Goal: Information Seeking & Learning: Learn about a topic

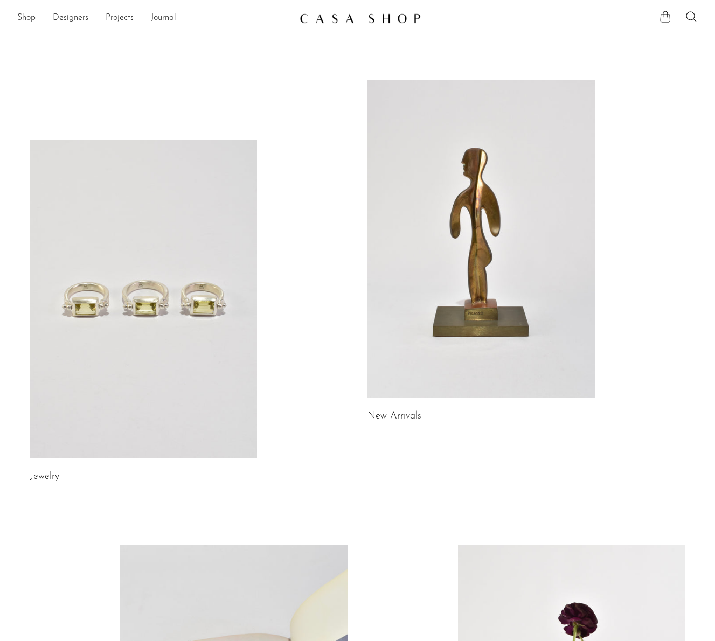
click at [26, 18] on link "Shop" at bounding box center [26, 18] width 18 height 14
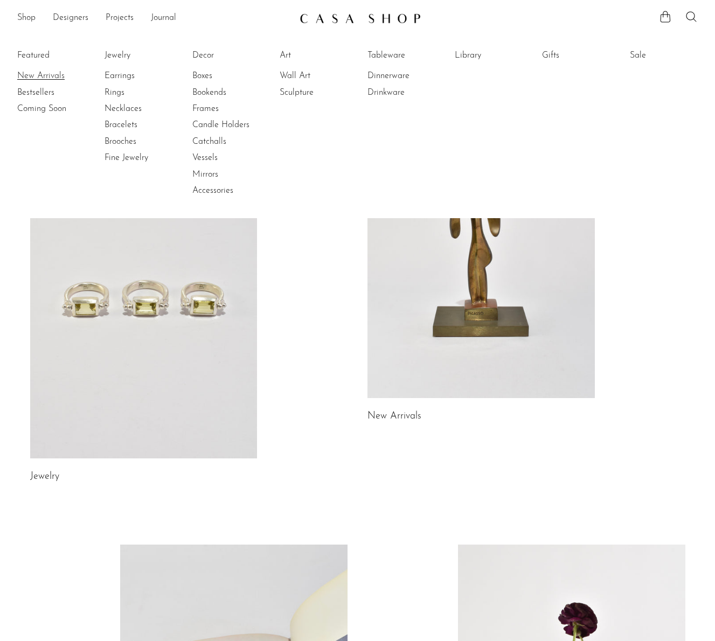
click at [36, 77] on link "New Arrivals" at bounding box center [57, 76] width 81 height 12
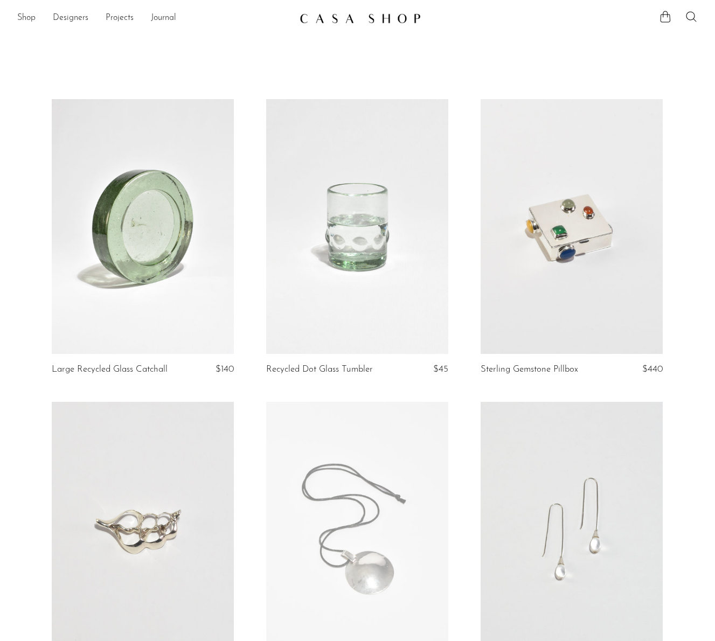
click at [179, 218] on link at bounding box center [143, 226] width 182 height 255
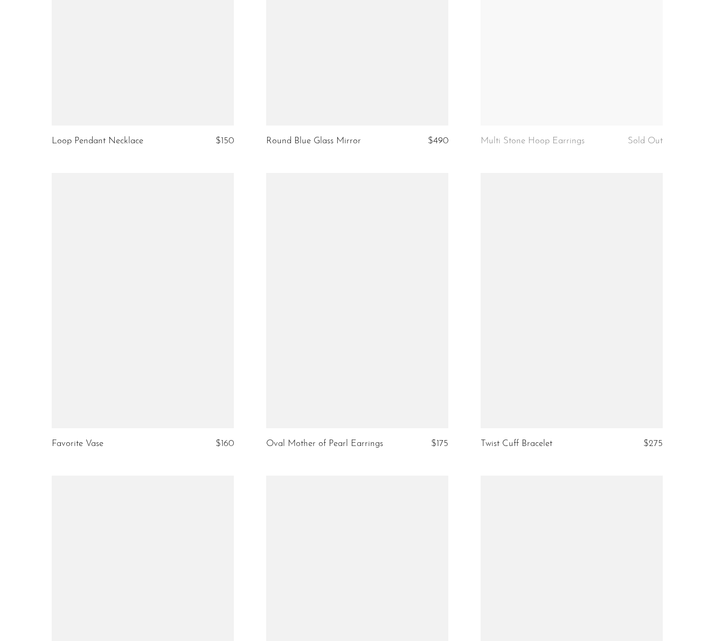
scroll to position [2673, 0]
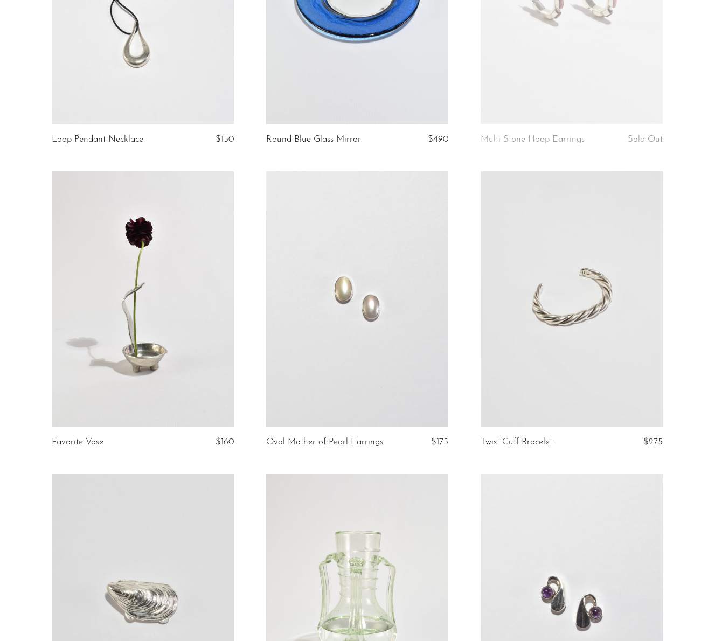
click at [168, 277] on link at bounding box center [143, 298] width 182 height 255
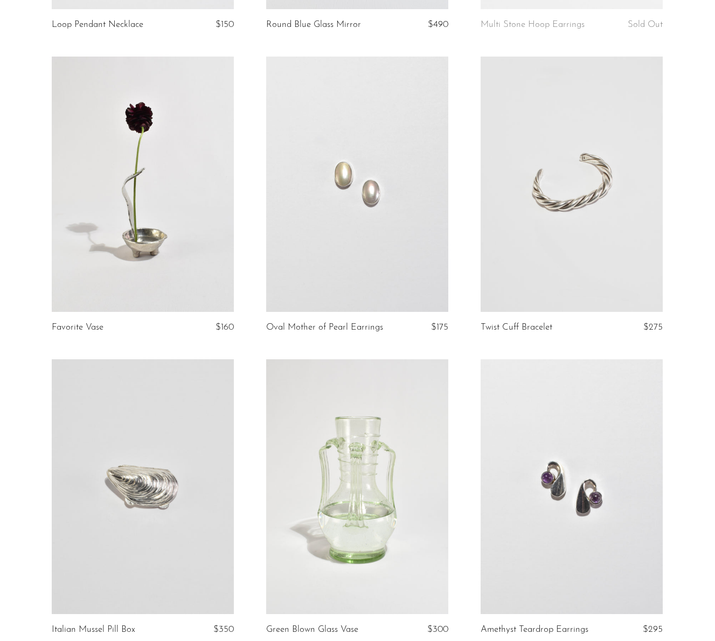
scroll to position [2789, 0]
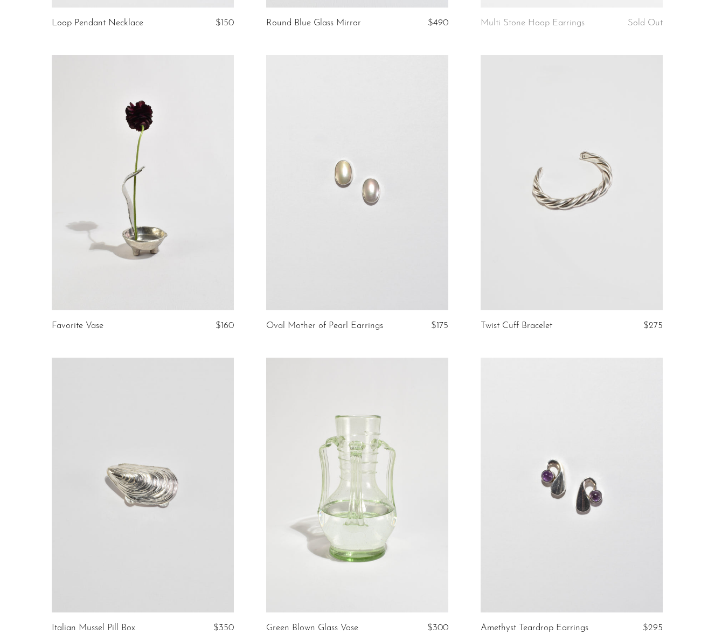
click at [375, 206] on link at bounding box center [357, 182] width 182 height 255
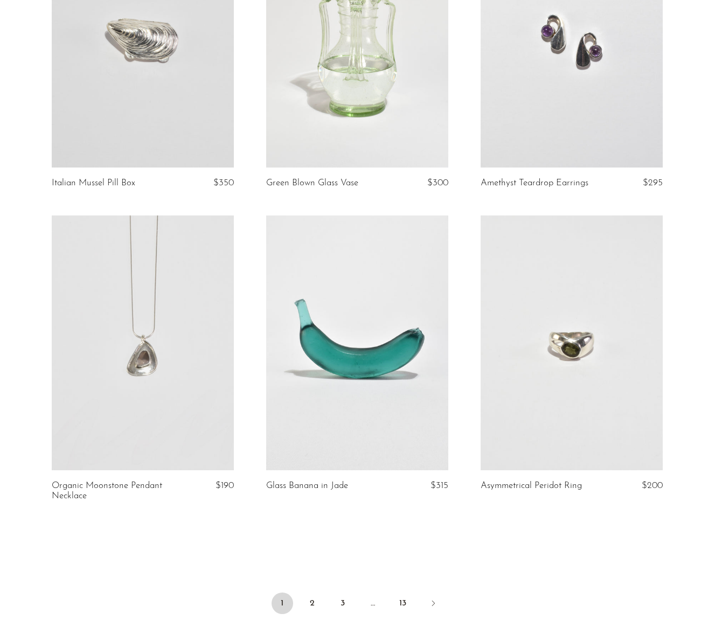
scroll to position [3372, 0]
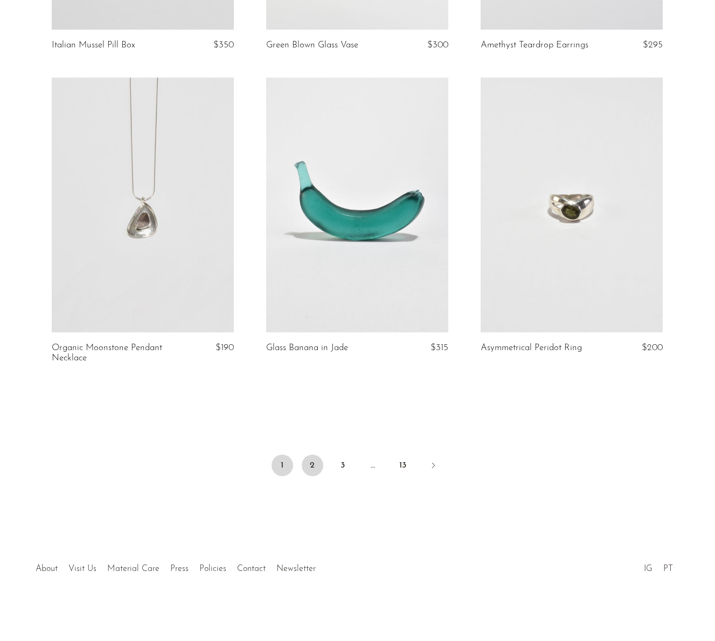
click at [310, 468] on link "2" at bounding box center [313, 466] width 22 height 22
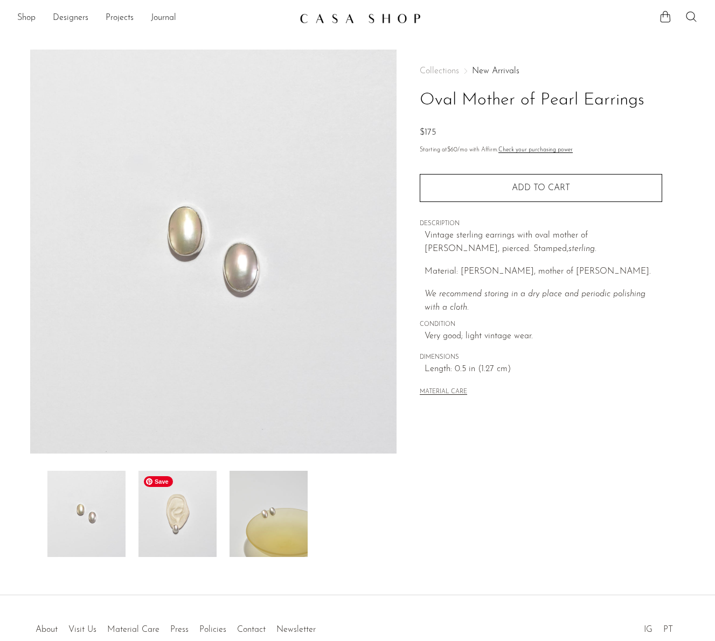
click at [163, 521] on img at bounding box center [178, 514] width 78 height 86
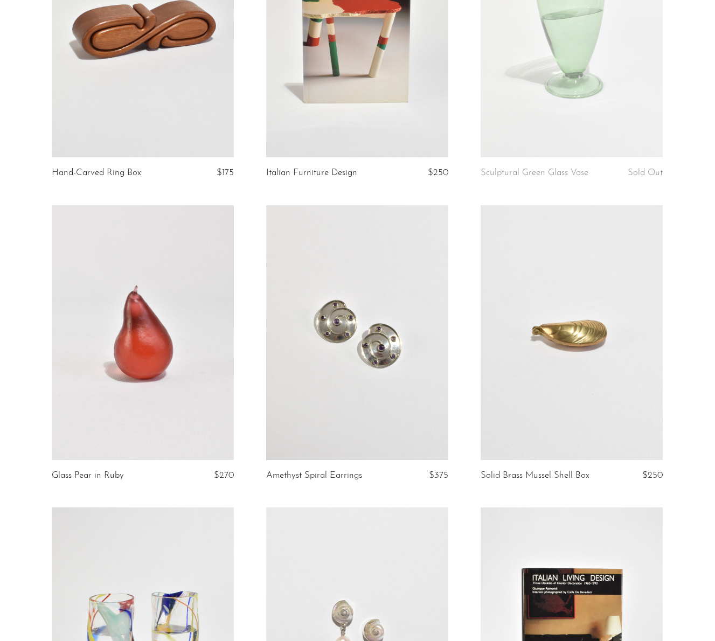
scroll to position [2335, 0]
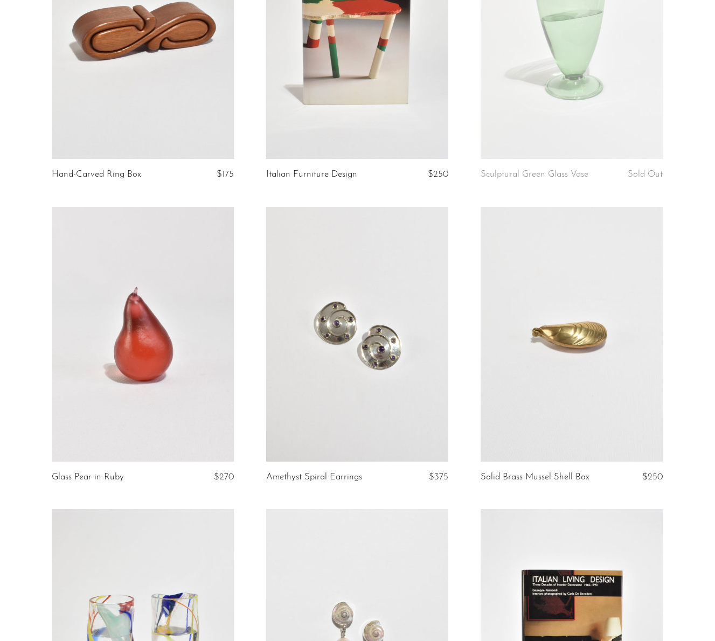
click at [369, 287] on link at bounding box center [357, 334] width 182 height 255
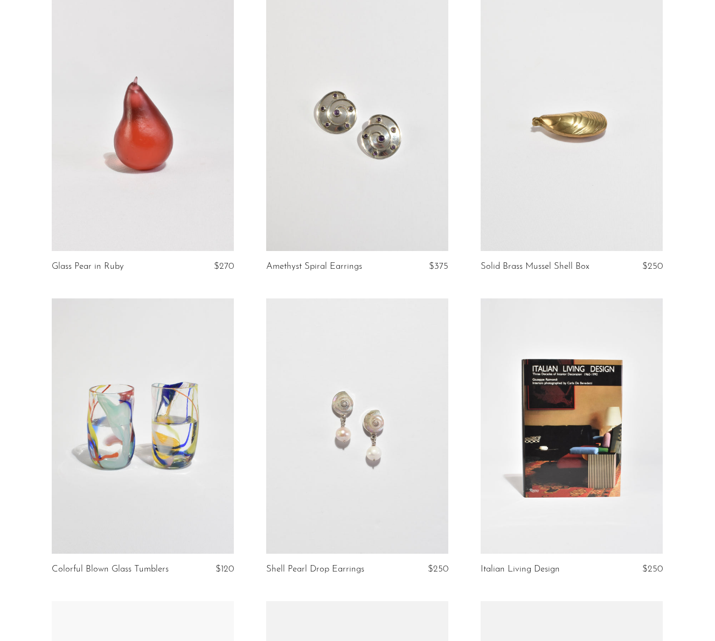
scroll to position [2588, 0]
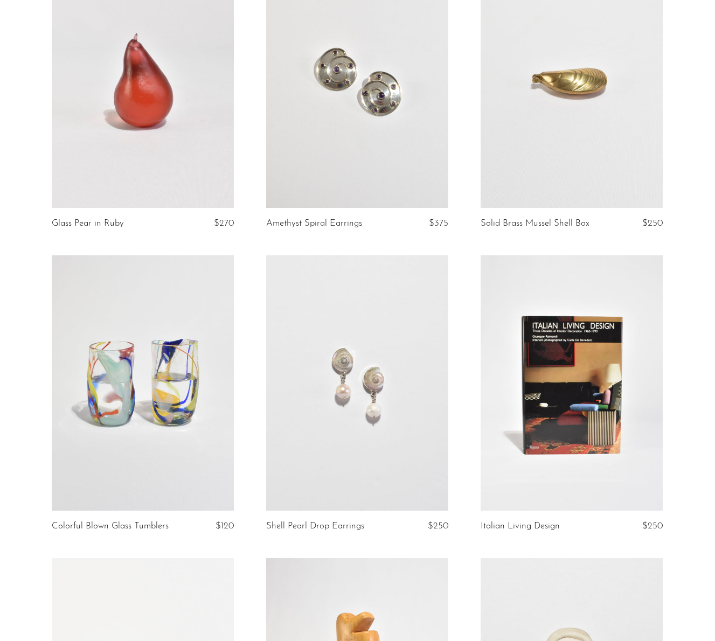
click at [392, 338] on link at bounding box center [357, 383] width 182 height 255
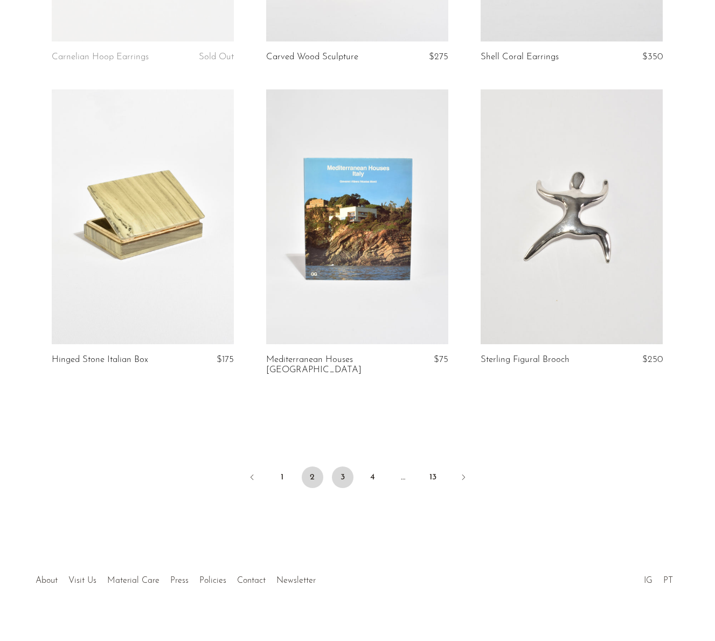
scroll to position [3361, 0]
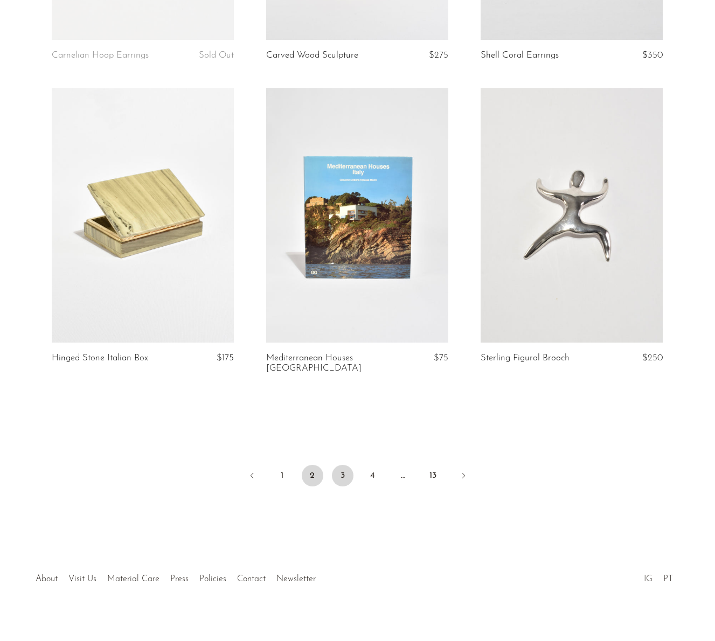
click at [350, 465] on link "3" at bounding box center [343, 476] width 22 height 22
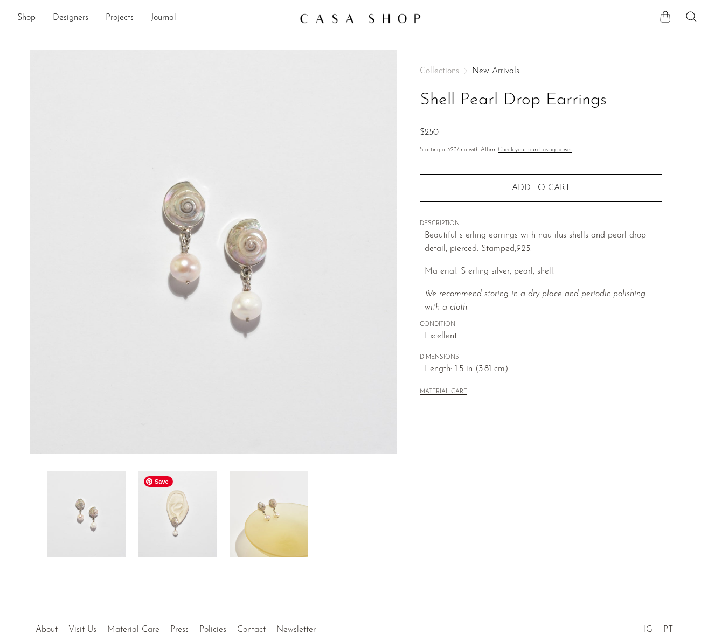
click at [180, 538] on img at bounding box center [178, 514] width 78 height 86
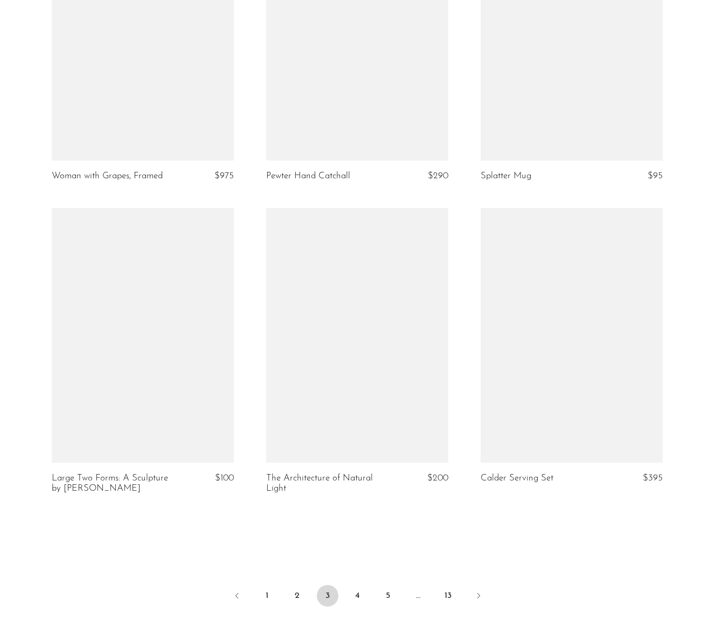
scroll to position [3274, 0]
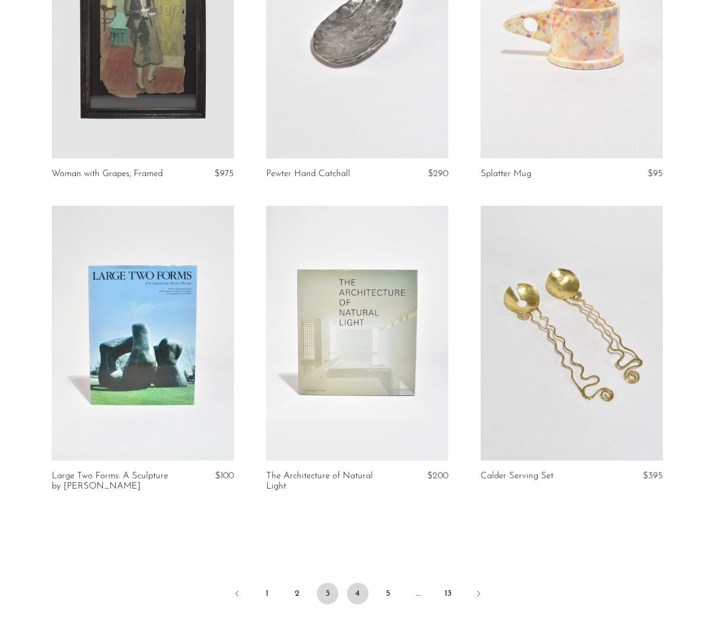
click at [356, 587] on link "4" at bounding box center [358, 594] width 22 height 22
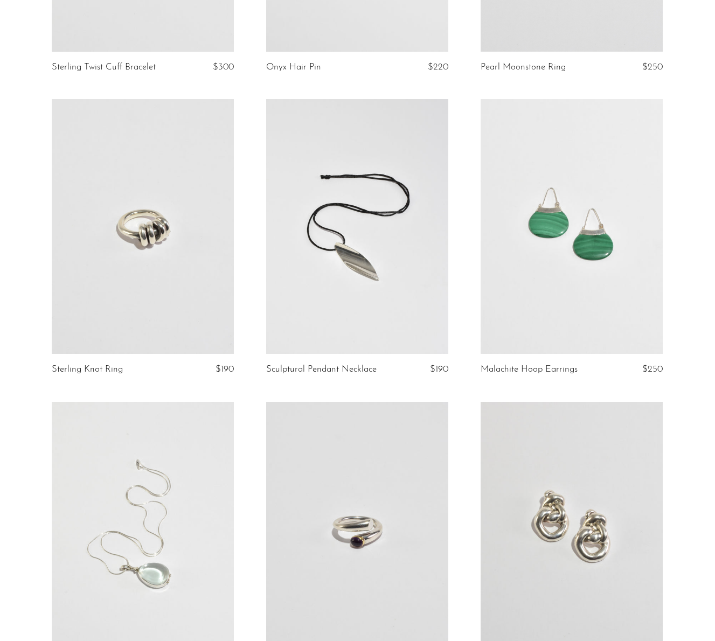
scroll to position [1224, 0]
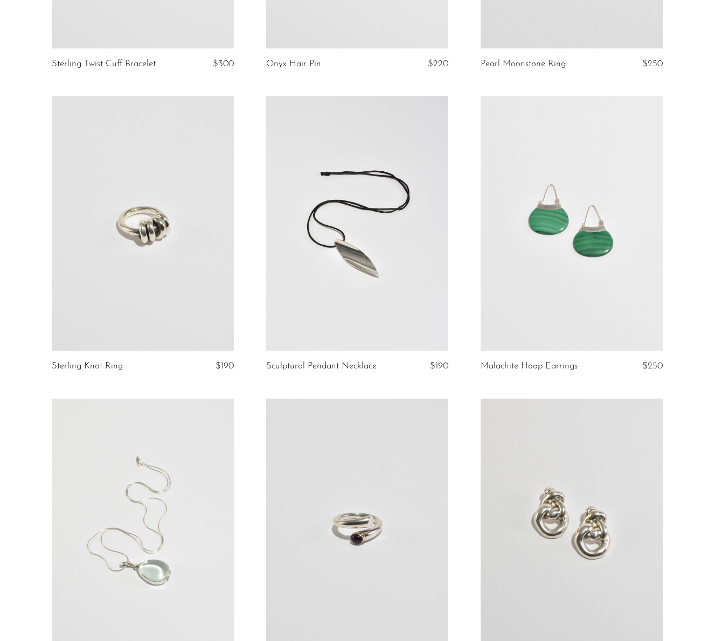
click at [399, 216] on link at bounding box center [357, 223] width 182 height 255
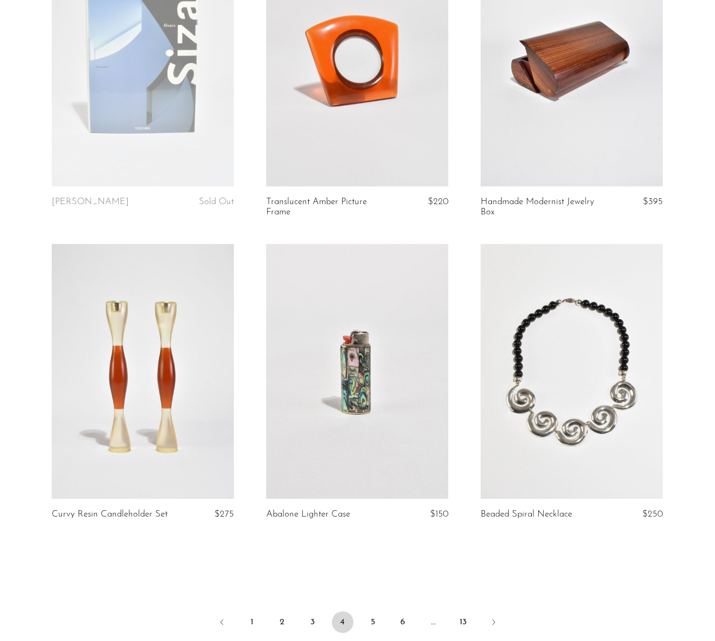
scroll to position [3382, 0]
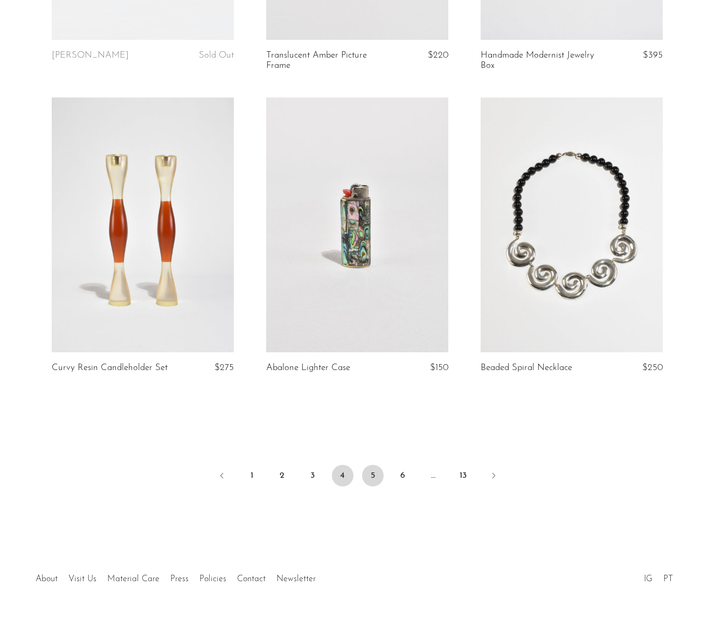
click at [370, 465] on link "5" at bounding box center [373, 476] width 22 height 22
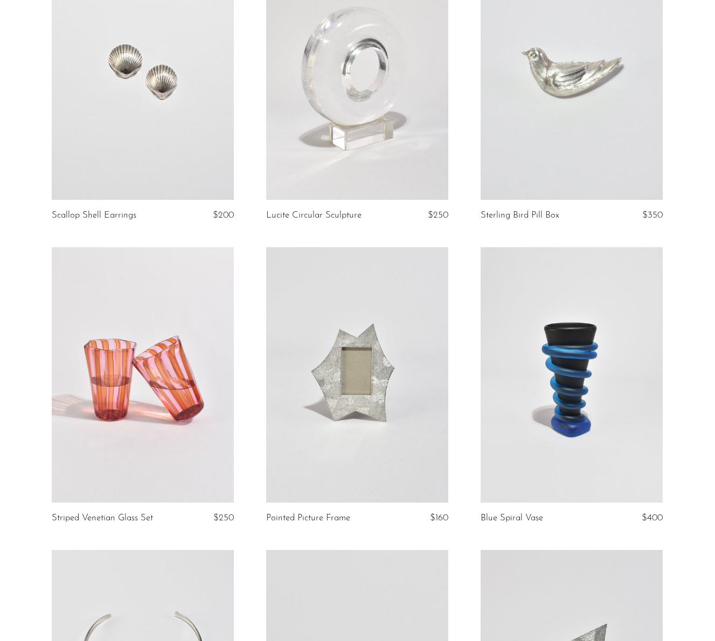
scroll to position [3246, 0]
